Goal: Task Accomplishment & Management: Use online tool/utility

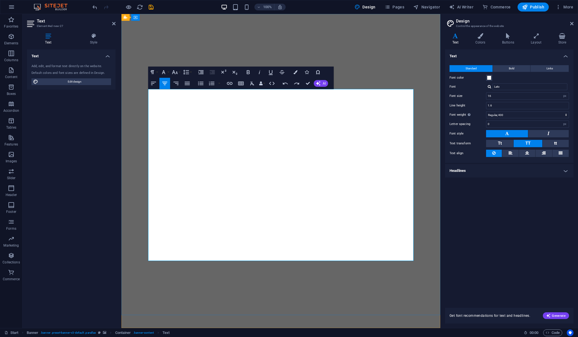
select select "px"
select select "400"
select select "px"
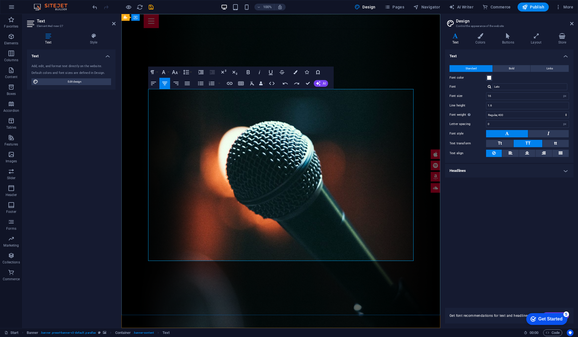
scroll to position [45, 0]
click at [247, 73] on icon "button" at bounding box center [248, 72] width 3 height 4
click at [165, 74] on icon "button" at bounding box center [163, 72] width 3 height 4
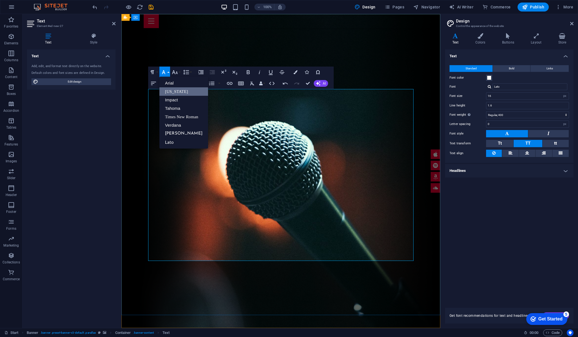
scroll to position [0, 0]
click at [179, 82] on link "Arial" at bounding box center [183, 83] width 49 height 8
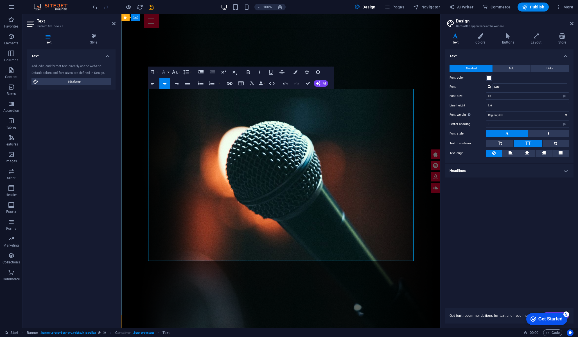
click at [165, 73] on icon "button" at bounding box center [163, 72] width 3 height 4
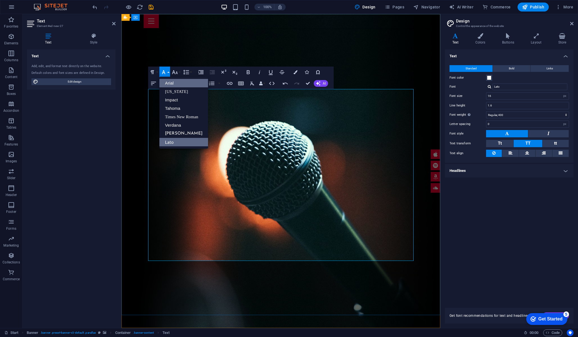
click at [186, 143] on link "Lato" at bounding box center [183, 142] width 49 height 8
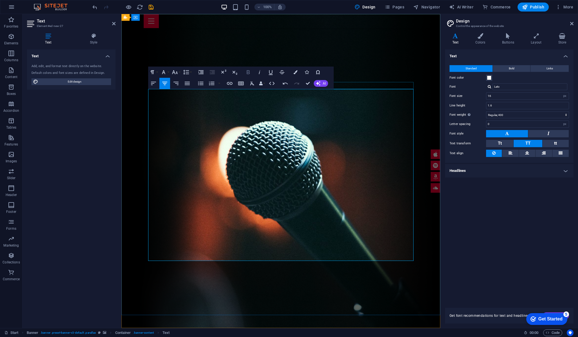
click at [247, 72] on icon "button" at bounding box center [248, 72] width 3 height 4
click at [185, 72] on icon "button" at bounding box center [186, 72] width 7 height 7
click at [192, 90] on link "Single" at bounding box center [194, 91] width 25 height 8
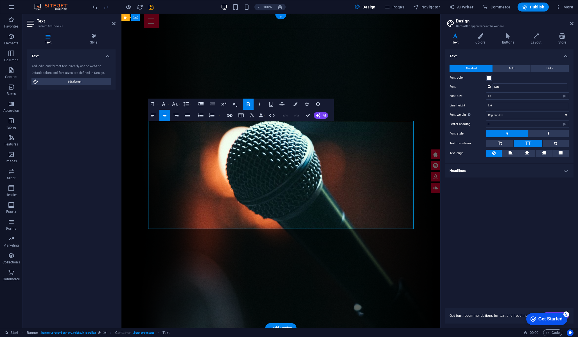
drag, startPoint x: 254, startPoint y: 136, endPoint x: 412, endPoint y: 235, distance: 185.9
click at [179, 106] on button "Font Size" at bounding box center [176, 104] width 11 height 11
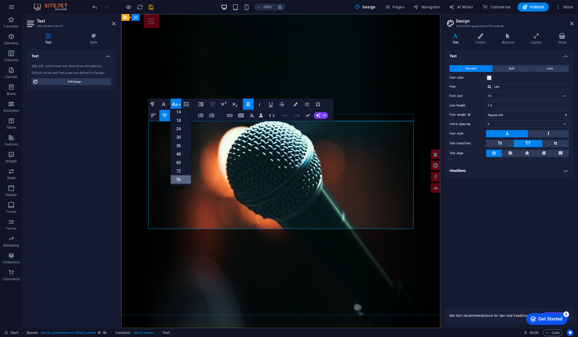
click at [173, 103] on icon "button" at bounding box center [175, 104] width 6 height 4
click at [549, 94] on input "16" at bounding box center [527, 96] width 82 height 7
type input "38"
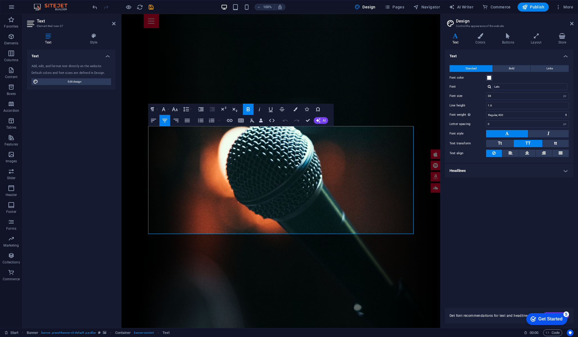
click at [504, 242] on div "Text Standard Bold Links Font color Font Lato Font size 38 rem px Line height 1…" at bounding box center [509, 175] width 128 height 252
drag, startPoint x: 360, startPoint y: 224, endPoint x: 172, endPoint y: 68, distance: 244.0
click at [180, 111] on button "Font Size" at bounding box center [176, 109] width 11 height 11
